Goal: Use online tool/utility: Utilize a website feature to perform a specific function

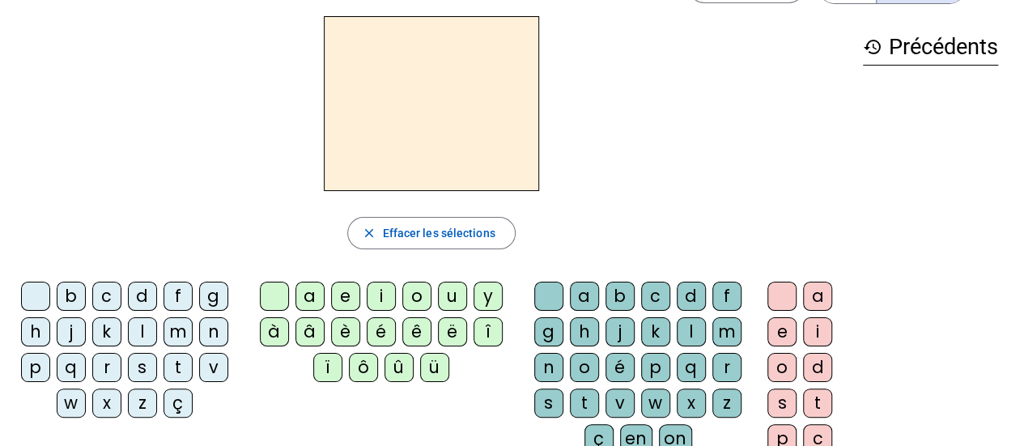
scroll to position [81, 0]
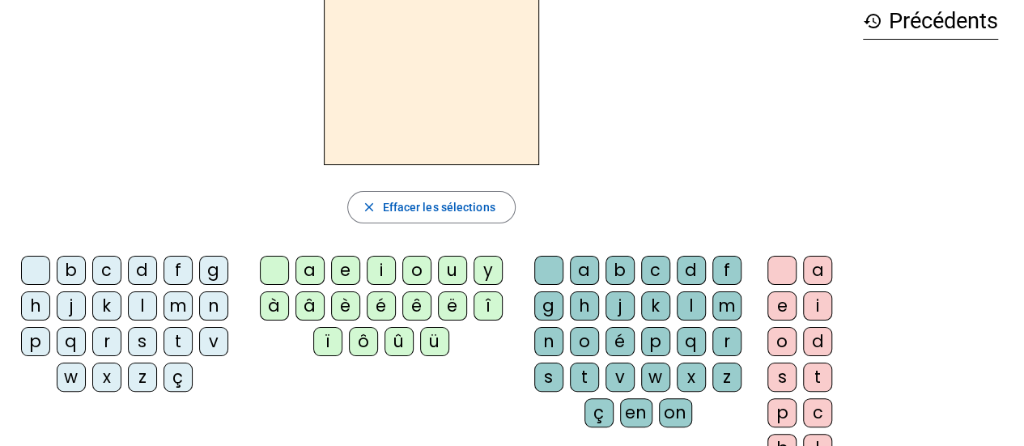
click at [63, 335] on div "q" at bounding box center [71, 341] width 29 height 29
click at [453, 275] on div "u" at bounding box center [452, 270] width 29 height 29
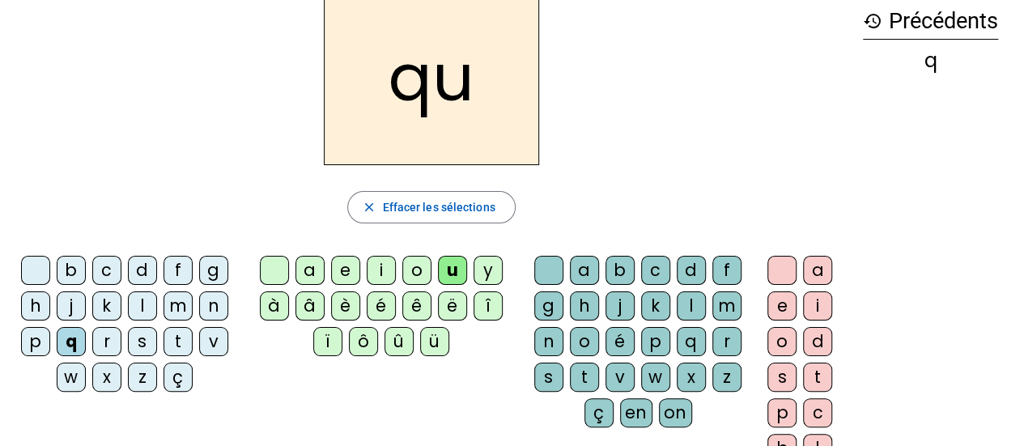
click at [815, 311] on div "i" at bounding box center [817, 306] width 29 height 29
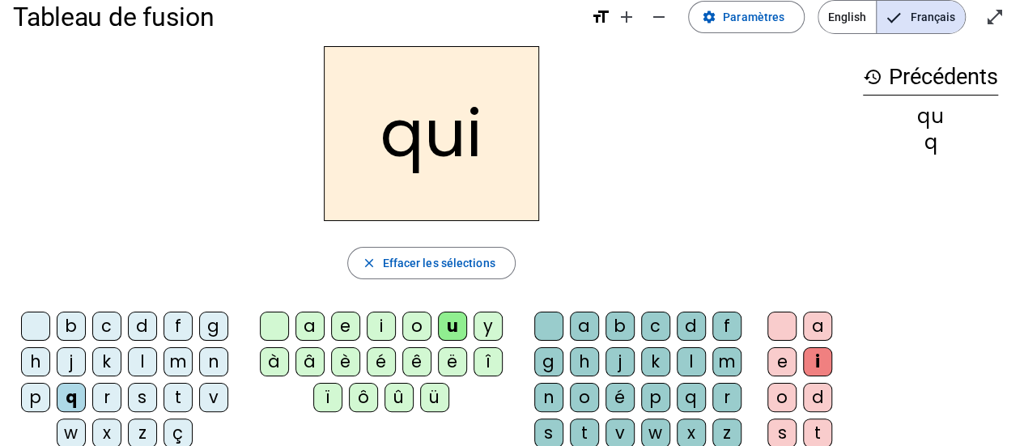
scroll to position [0, 0]
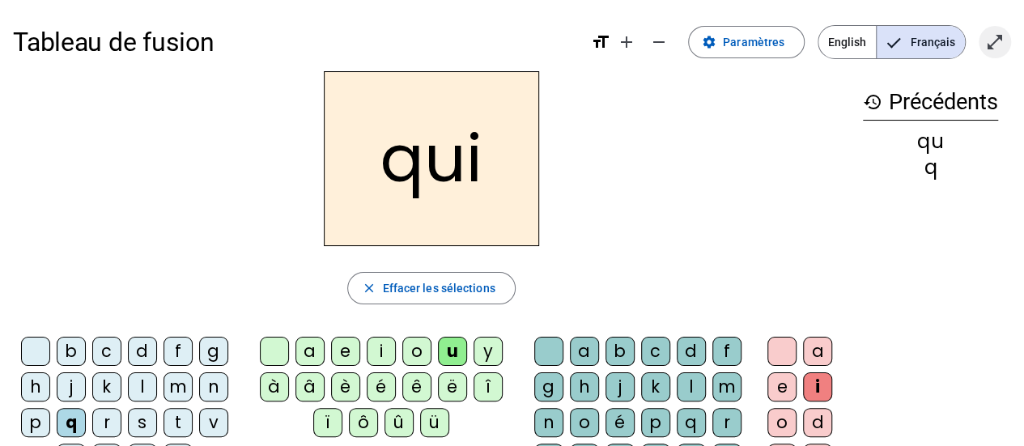
click at [997, 44] on mat-icon "open_in_full" at bounding box center [995, 41] width 19 height 19
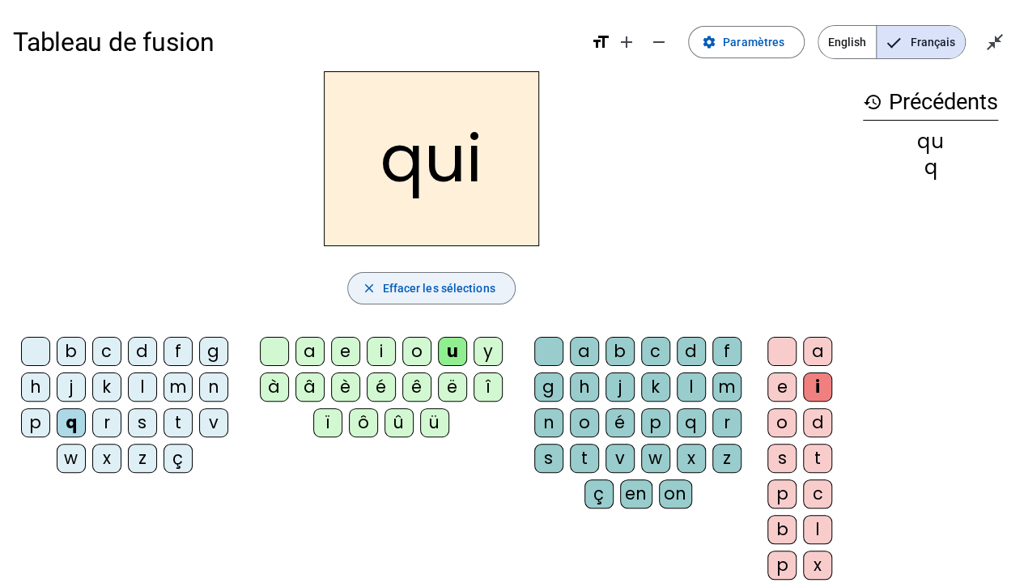
click at [455, 295] on span "Effacer les sélections" at bounding box center [438, 288] width 113 height 19
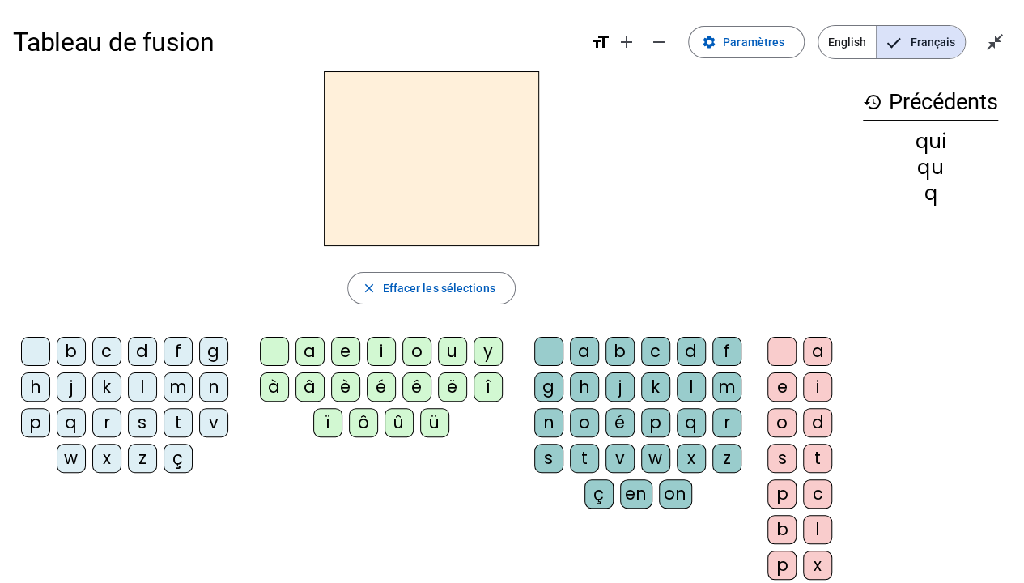
click at [139, 424] on div "s" at bounding box center [142, 422] width 29 height 29
click at [374, 354] on div "i" at bounding box center [381, 351] width 29 height 29
click at [215, 382] on div "n" at bounding box center [213, 387] width 29 height 29
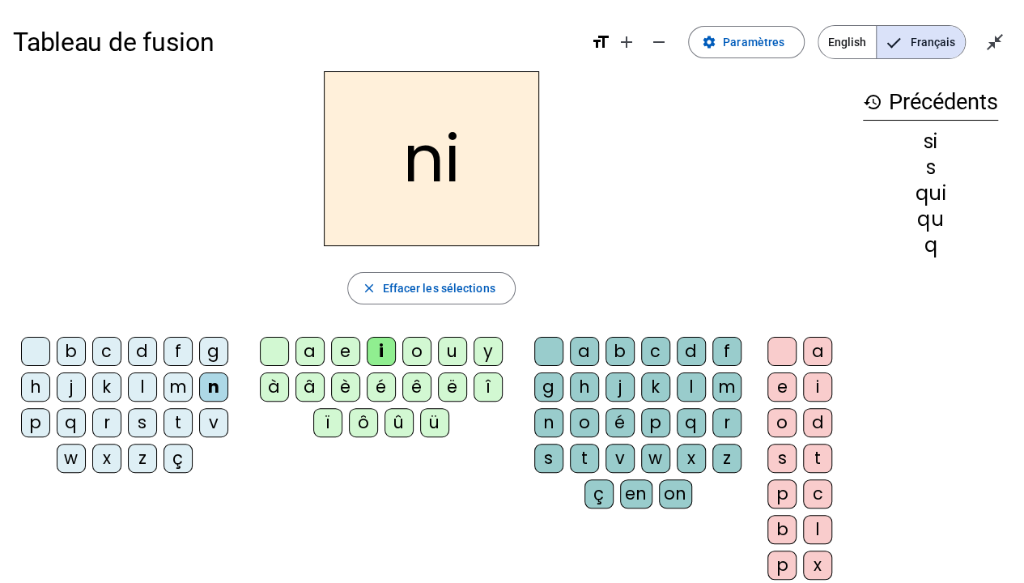
click at [345, 351] on div "e" at bounding box center [345, 351] width 29 height 29
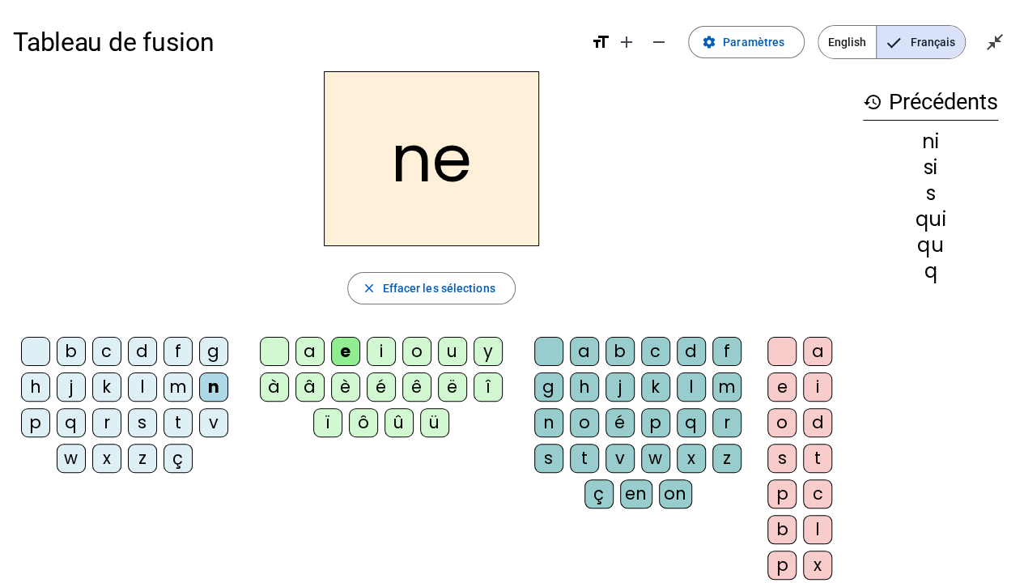
click at [143, 418] on div "s" at bounding box center [142, 422] width 29 height 29
click at [181, 419] on div "t" at bounding box center [178, 422] width 29 height 29
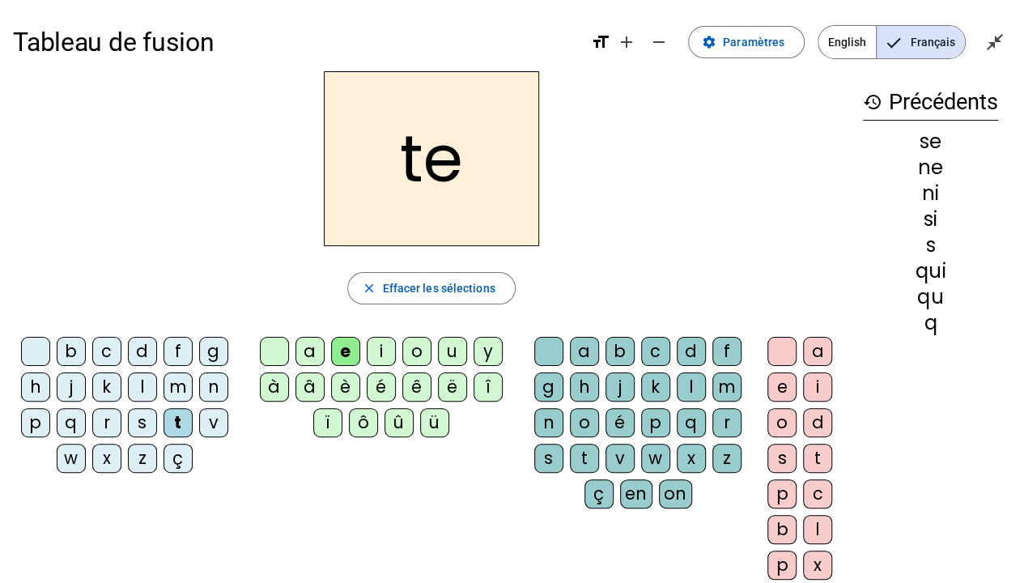
click at [133, 351] on div "d" at bounding box center [142, 351] width 29 height 29
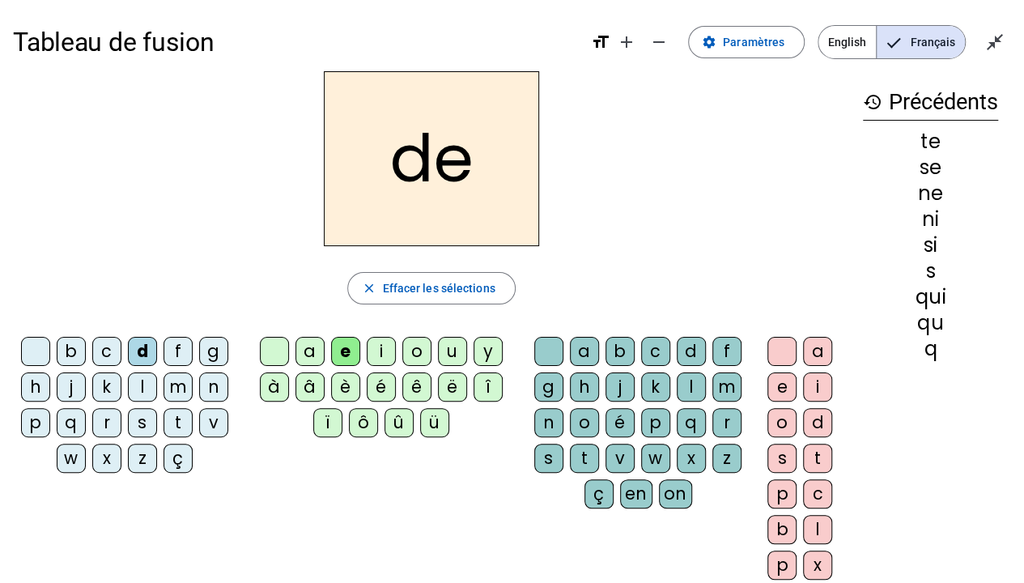
click at [449, 350] on div "u" at bounding box center [452, 351] width 29 height 29
click at [139, 419] on div "s" at bounding box center [142, 422] width 29 height 29
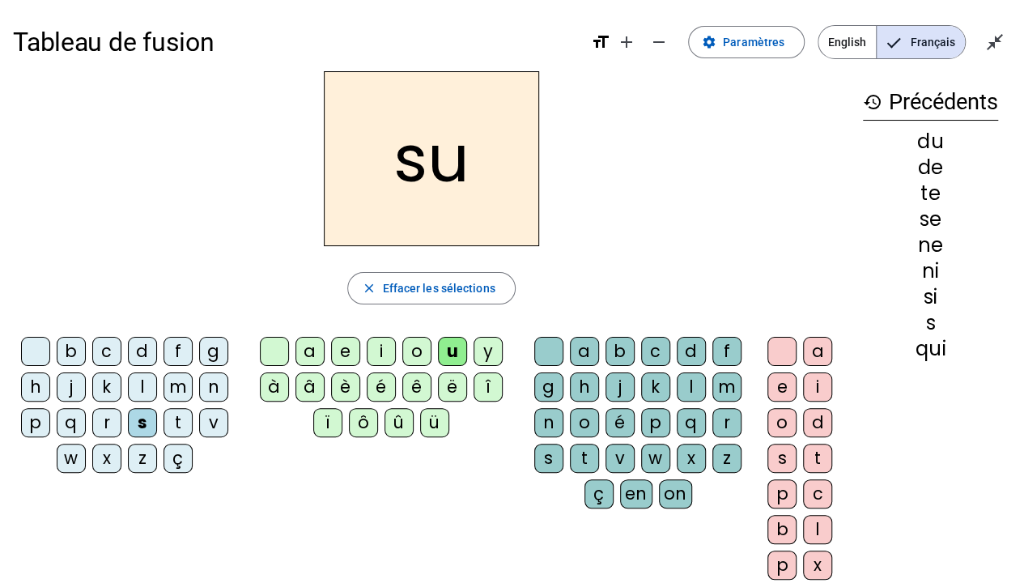
click at [141, 385] on div "l" at bounding box center [142, 387] width 29 height 29
click at [176, 420] on div "t" at bounding box center [178, 422] width 29 height 29
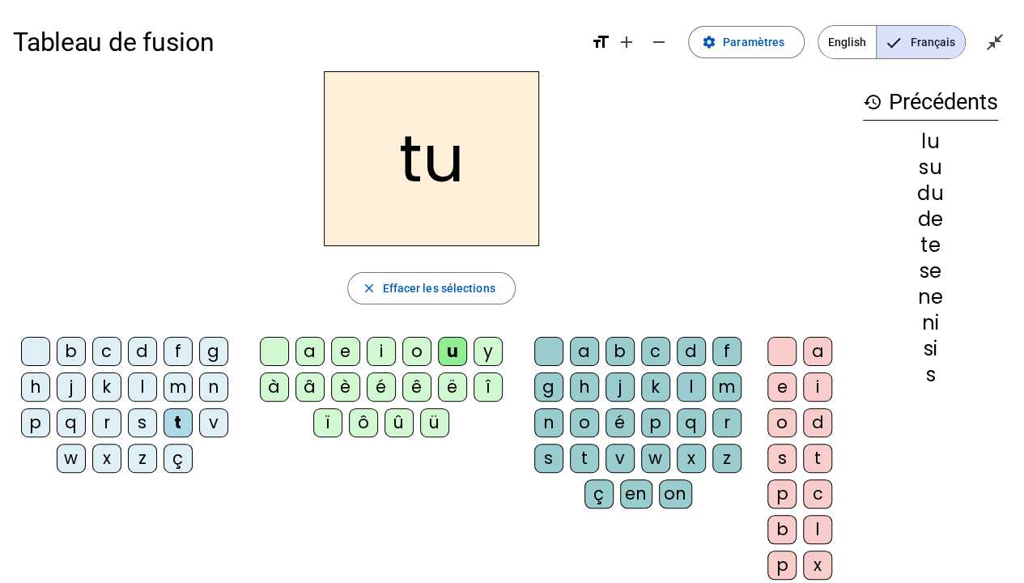
click at [308, 351] on div "a" at bounding box center [310, 351] width 29 height 29
click at [143, 415] on div "s" at bounding box center [142, 422] width 29 height 29
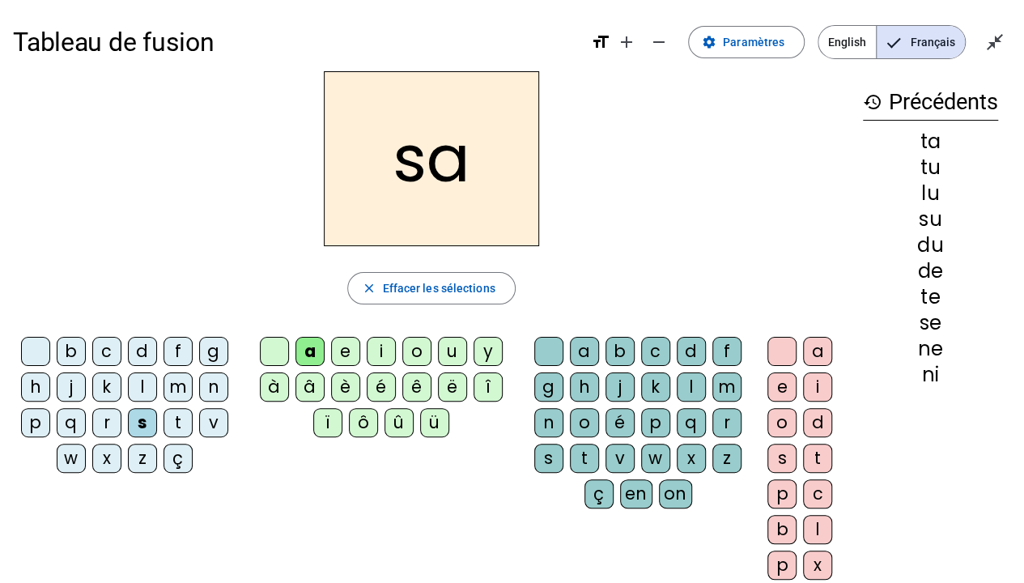
click at [177, 385] on div "m" at bounding box center [178, 387] width 29 height 29
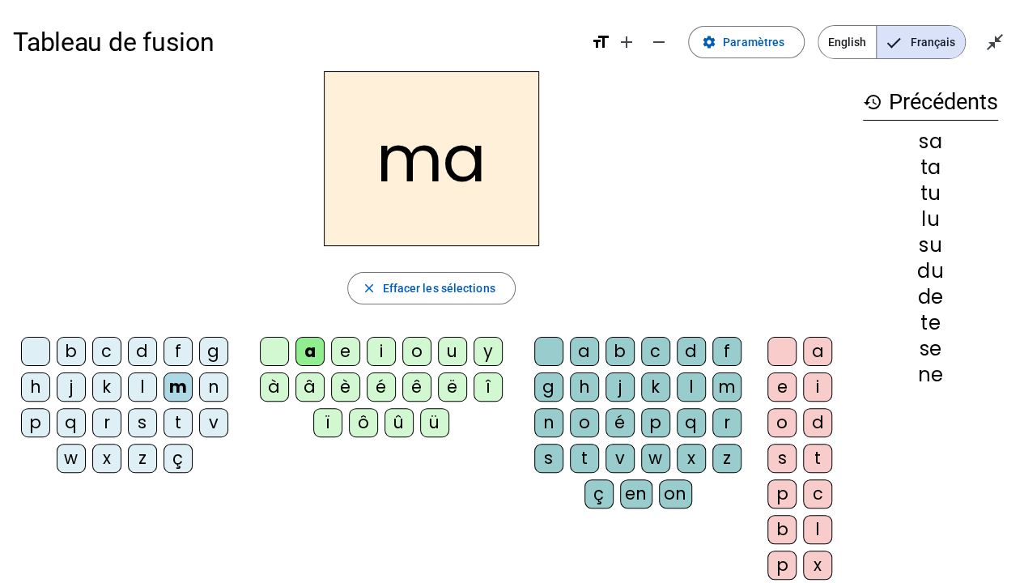
click at [342, 351] on div "e" at bounding box center [345, 351] width 29 height 29
click at [138, 354] on div "d" at bounding box center [142, 351] width 29 height 29
